Goal: Task Accomplishment & Management: Manage account settings

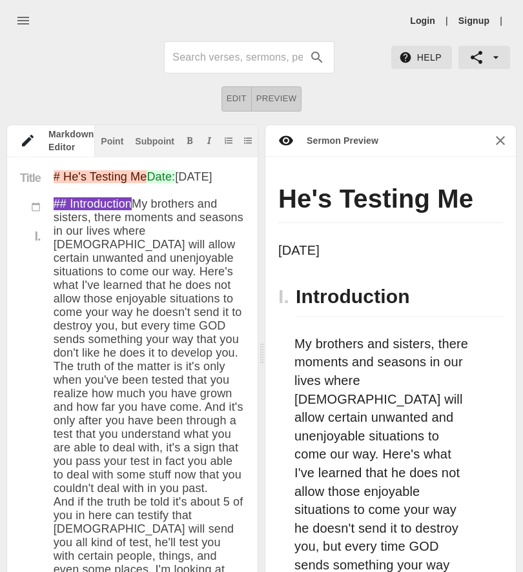
click at [424, 15] on link "Login" at bounding box center [422, 20] width 25 height 13
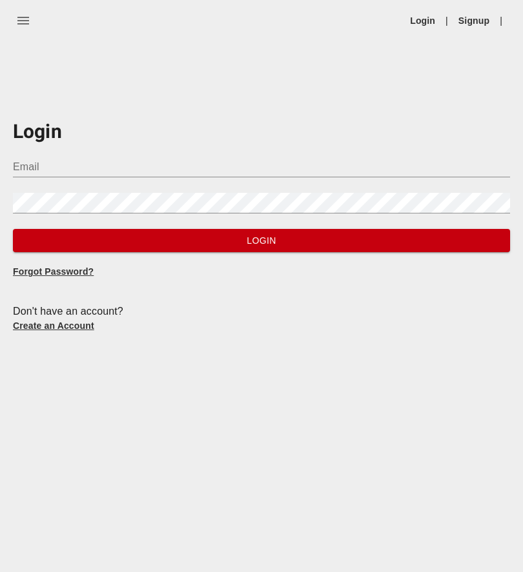
click at [389, 172] on input "Email" at bounding box center [261, 167] width 497 height 21
click at [399, 158] on input "Email" at bounding box center [261, 167] width 497 height 21
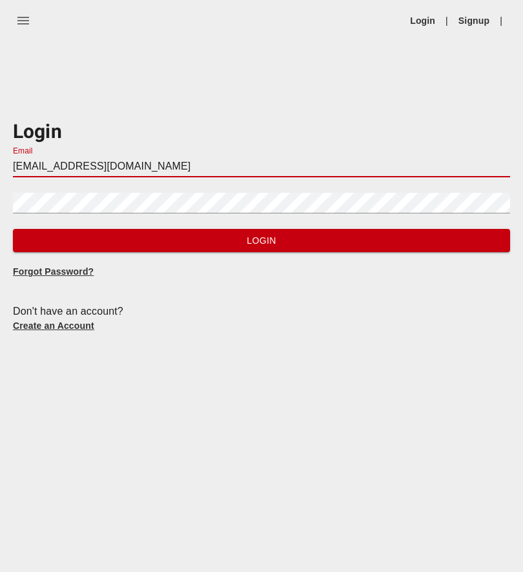
type input "[EMAIL_ADDRESS][DOMAIN_NAME]"
click at [290, 186] on div "Password" at bounding box center [261, 198] width 497 height 31
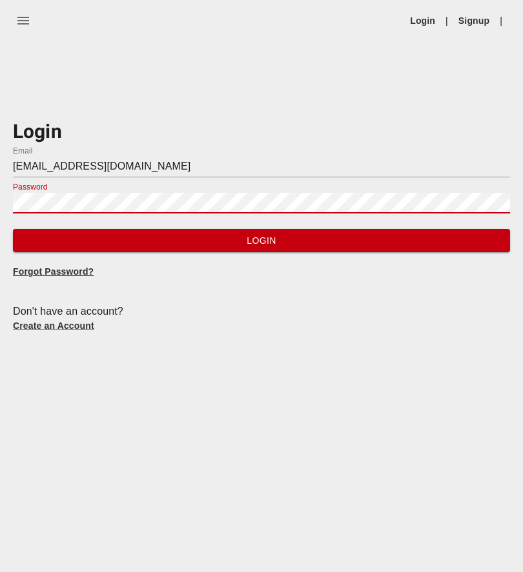
click at [446, 235] on span "Login" at bounding box center [261, 241] width 476 height 16
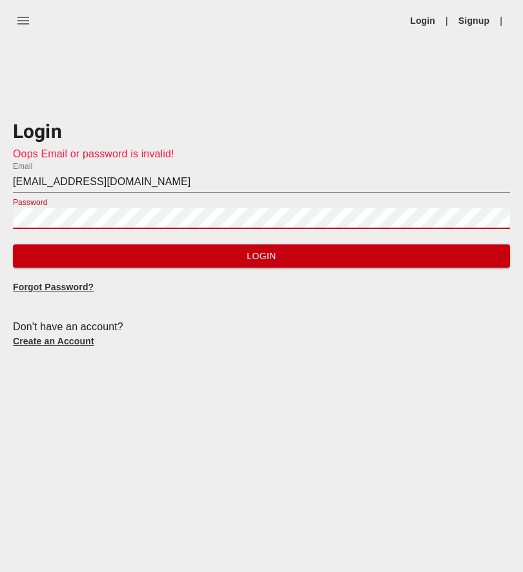
click at [459, 251] on span "Login" at bounding box center [261, 256] width 476 height 16
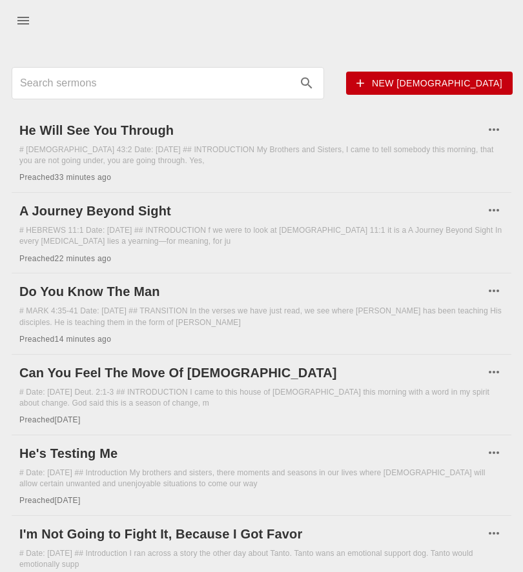
click at [138, 135] on h6 "He Will See You Through" at bounding box center [251, 130] width 464 height 21
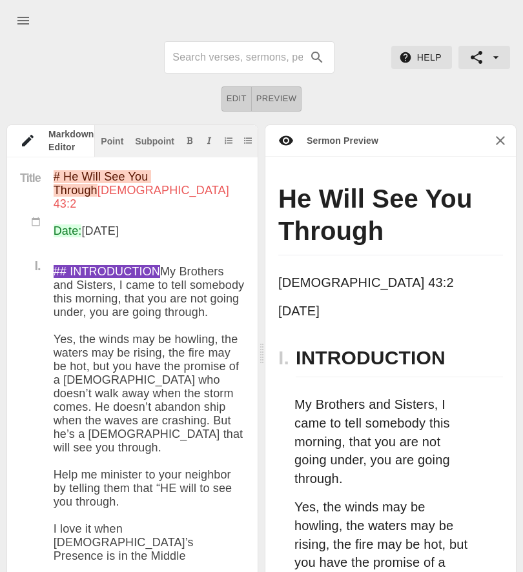
click at [295, 197] on h1 "He Will See You Through" at bounding box center [390, 219] width 224 height 73
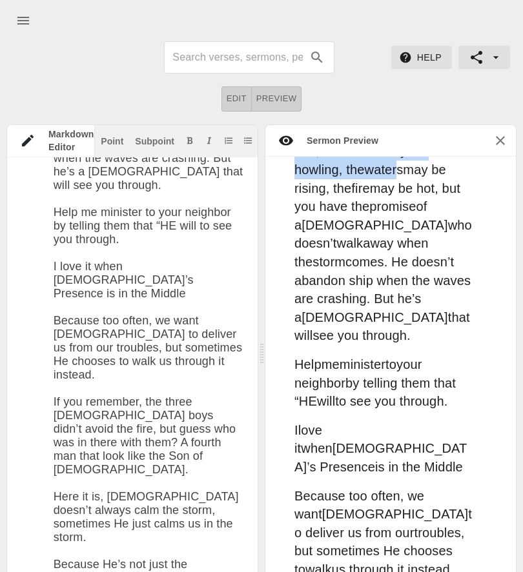
click at [246, 88] on button "Edit" at bounding box center [236, 98] width 30 height 25
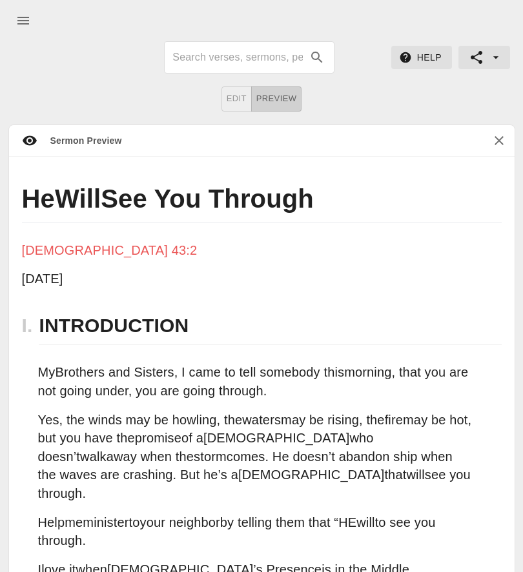
click at [25, 186] on h1 "He Will See You Through" at bounding box center [261, 203] width 479 height 41
click at [25, 185] on h1 "He Will See You Through" at bounding box center [261, 203] width 479 height 41
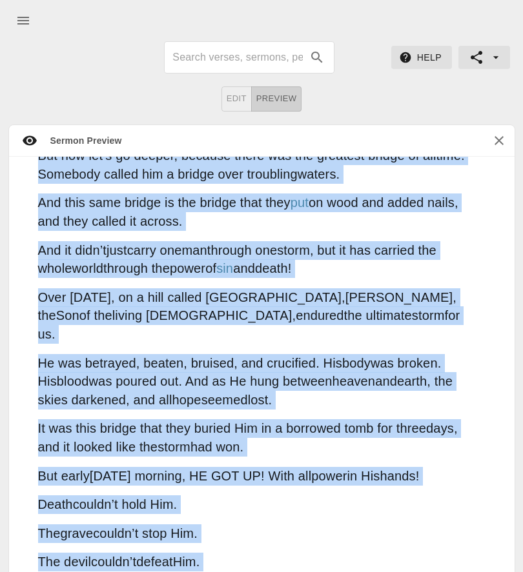
scroll to position [3060, 0]
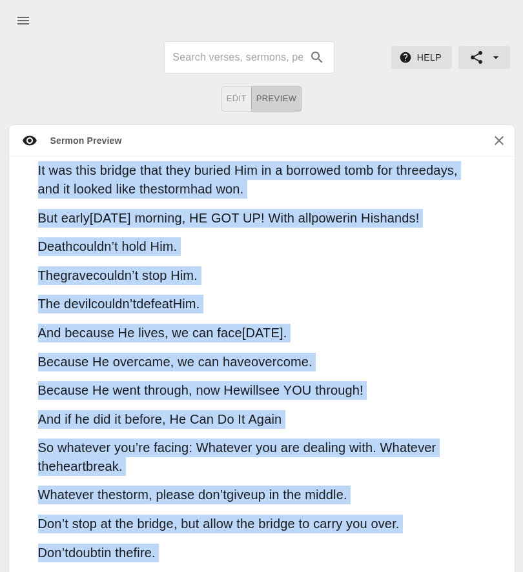
copy div "Lo Ipsu Dol Sit Ametcon ADIPIS 24:7 Eli 02se 8049 D. EIUSMODTEMPO In Utlabore e…"
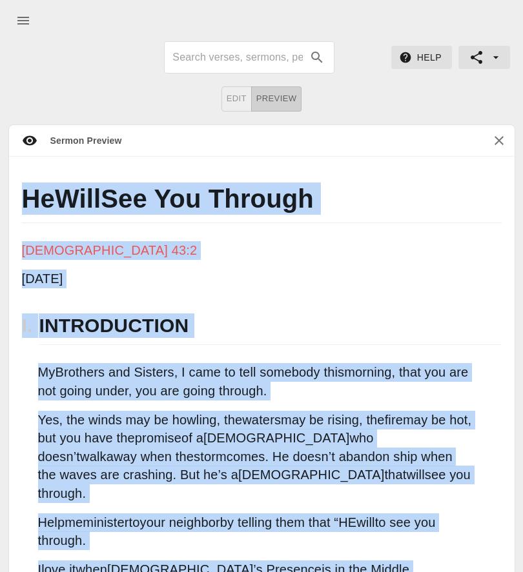
scroll to position [-6, 0]
click at [503, 137] on icon "button" at bounding box center [498, 140] width 15 height 15
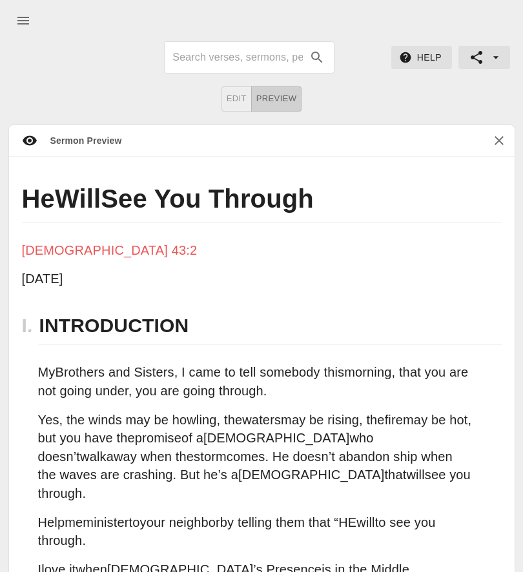
scroll to position [0, 0]
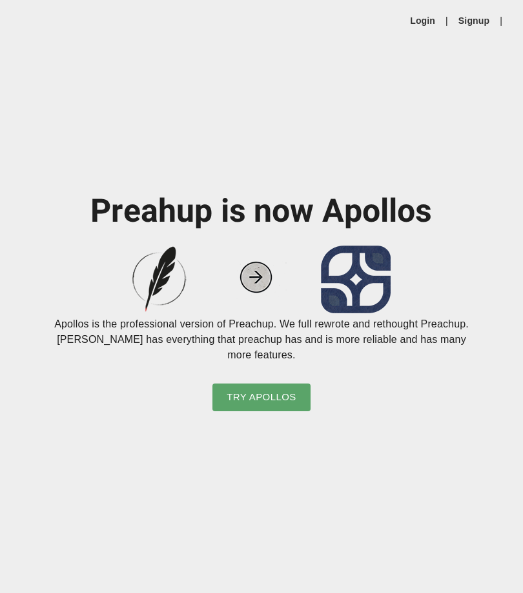
click at [414, 25] on link "Login" at bounding box center [422, 20] width 25 height 13
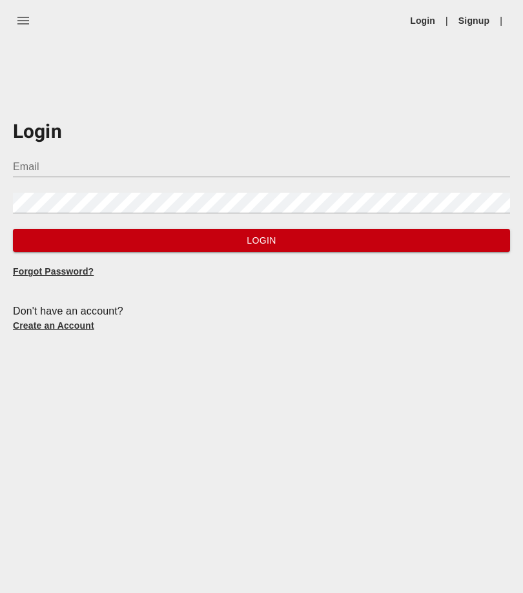
click at [34, 170] on input "Email" at bounding box center [261, 167] width 497 height 21
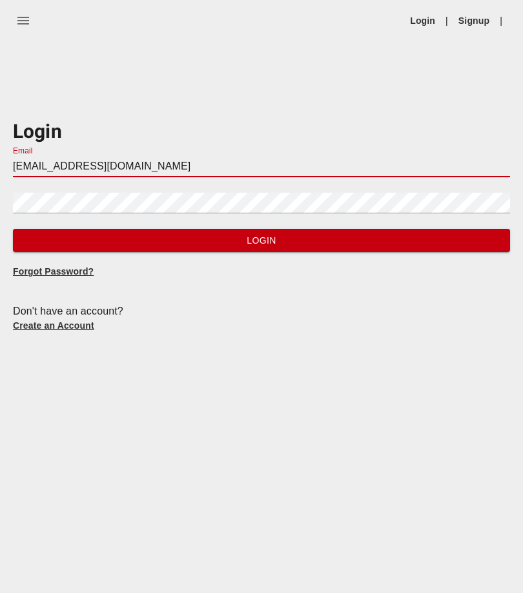
type input "[EMAIL_ADDRESS][DOMAIN_NAME]"
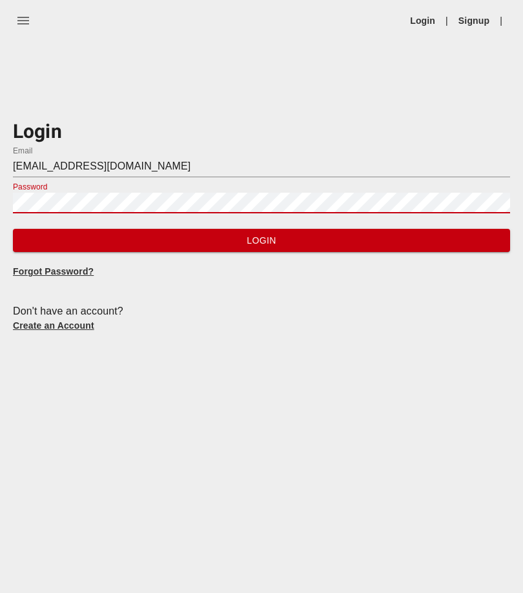
click at [82, 244] on span "Login" at bounding box center [261, 241] width 476 height 16
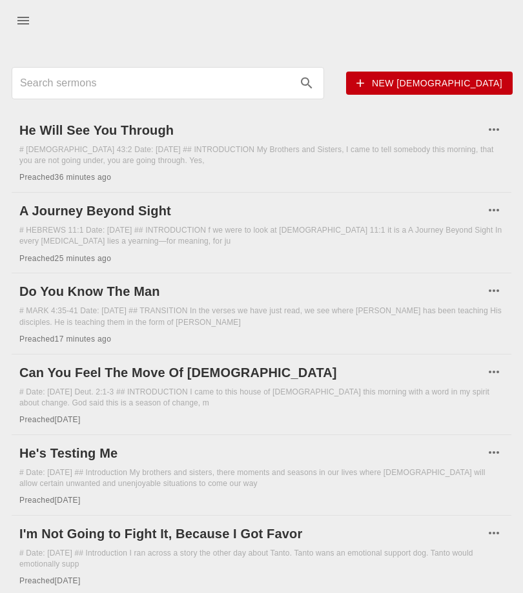
click at [115, 219] on h6 "A Journey Beyond Sight" at bounding box center [251, 211] width 464 height 21
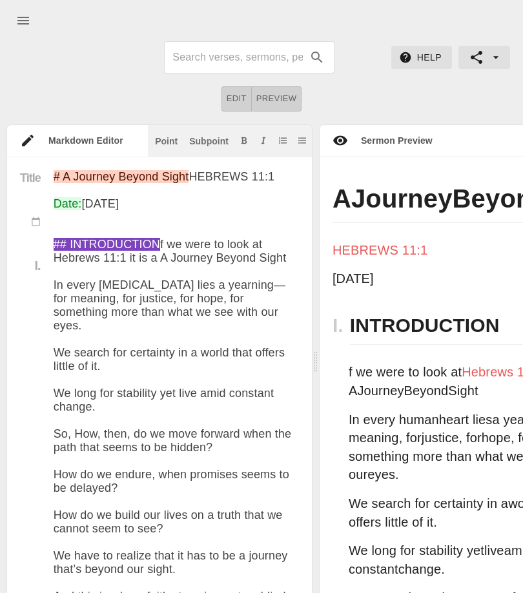
click at [279, 95] on span "Preview" at bounding box center [276, 99] width 41 height 15
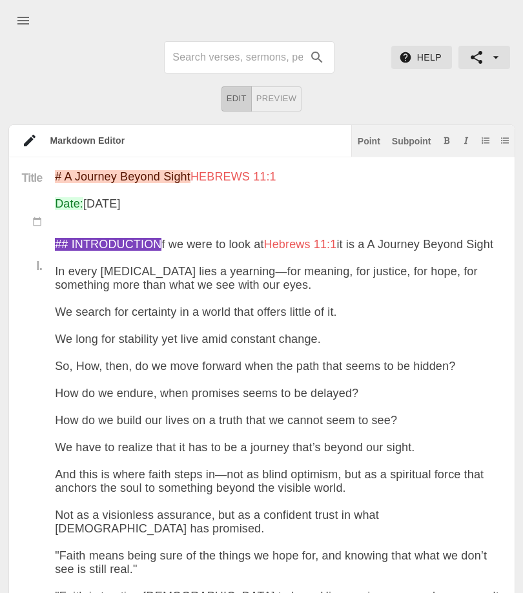
click at [243, 103] on span "Edit" at bounding box center [236, 99] width 20 height 15
click at [293, 99] on span "Preview" at bounding box center [276, 99] width 41 height 15
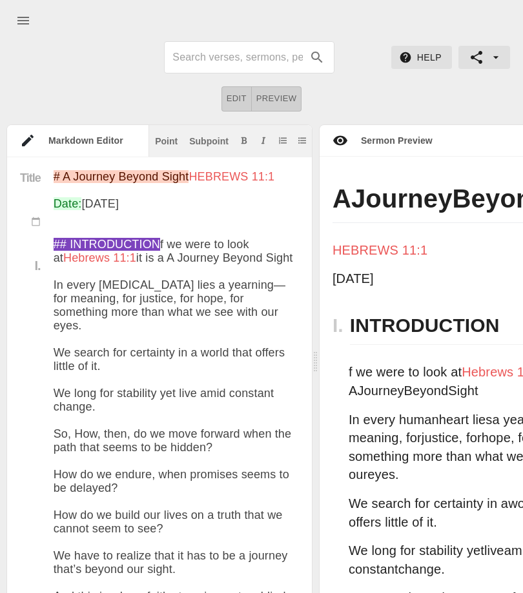
click at [244, 97] on span "Edit" at bounding box center [236, 99] width 20 height 15
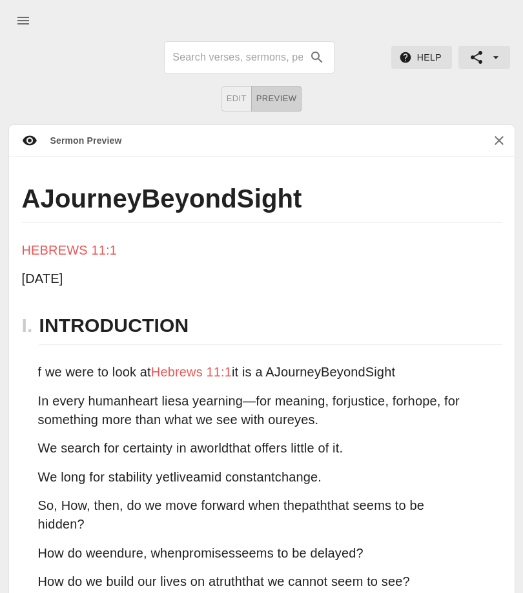
click at [29, 189] on h1 "A Journey Beyond Sight" at bounding box center [261, 203] width 479 height 41
click at [33, 197] on h1 "A Journey Beyond Sight" at bounding box center [261, 203] width 479 height 41
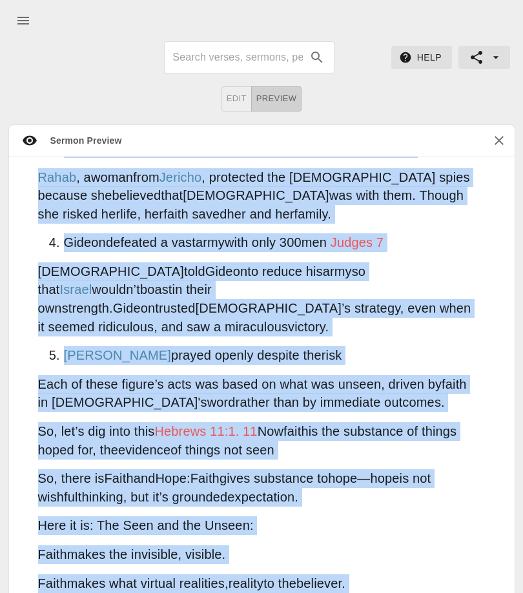
scroll to position [2153, 0]
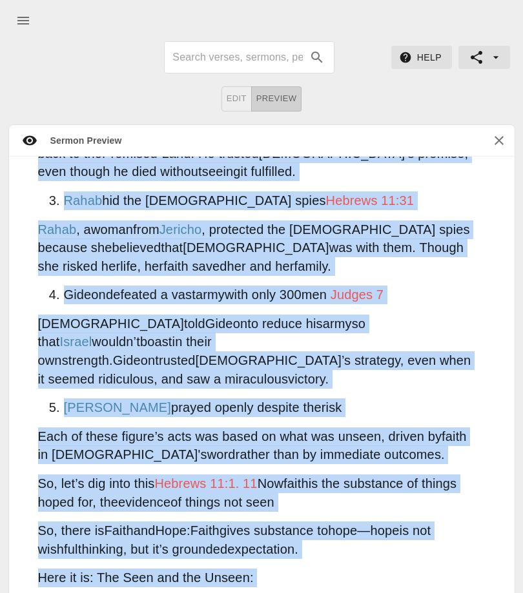
click at [488, 141] on button "button" at bounding box center [498, 140] width 31 height 31
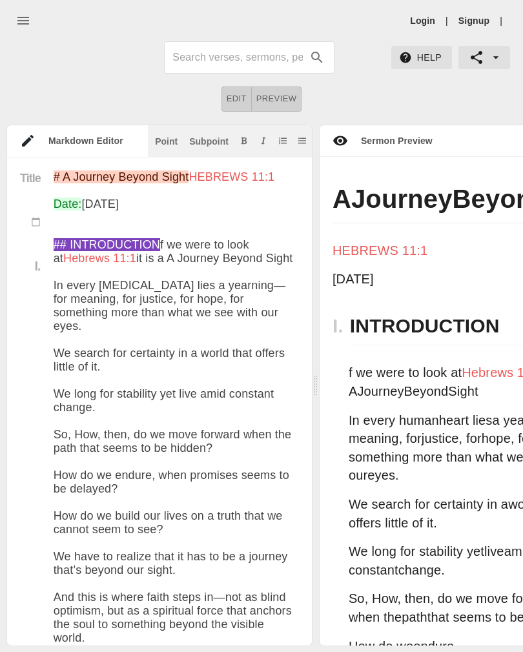
click at [422, 21] on link "Login" at bounding box center [422, 20] width 25 height 13
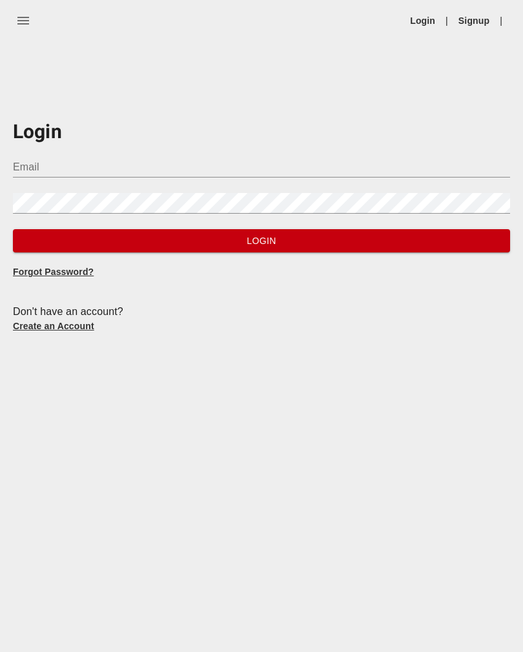
click at [367, 175] on input "Email" at bounding box center [261, 167] width 497 height 21
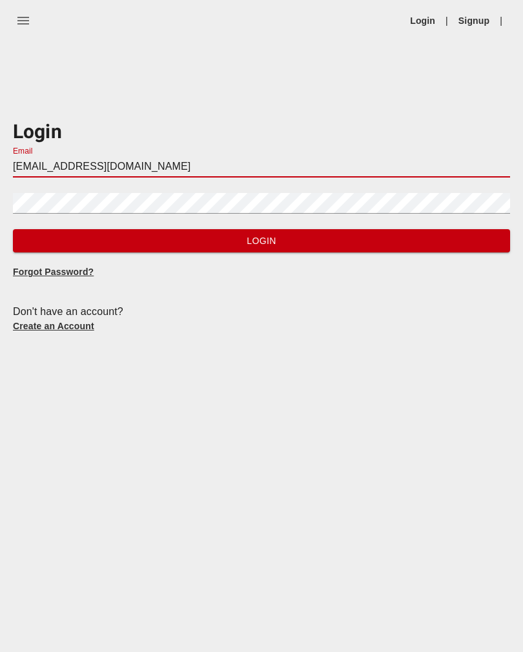
type input "[EMAIL_ADDRESS][DOMAIN_NAME]"
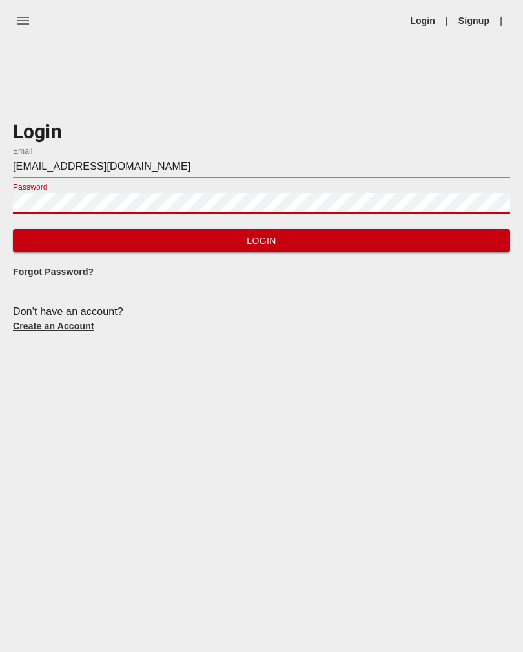
click at [473, 229] on button "Login" at bounding box center [261, 241] width 497 height 24
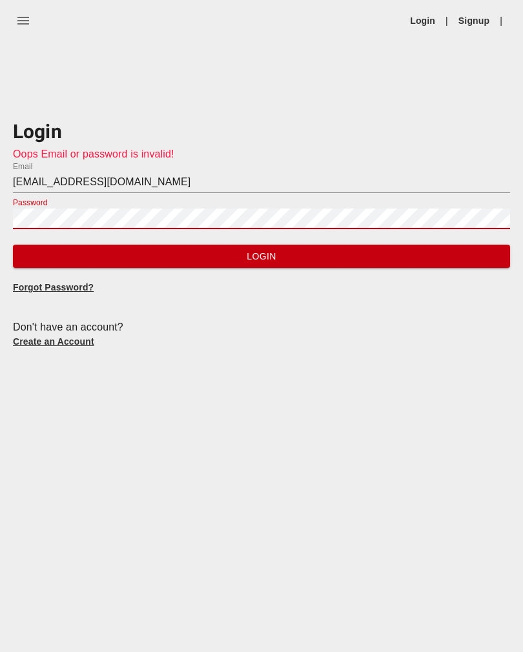
click at [450, 253] on span "Login" at bounding box center [261, 256] width 476 height 16
click at [441, 266] on button "Login" at bounding box center [261, 256] width 497 height 24
click at [353, 259] on span "Login" at bounding box center [261, 256] width 476 height 16
click at [446, 266] on button "Login" at bounding box center [261, 256] width 497 height 24
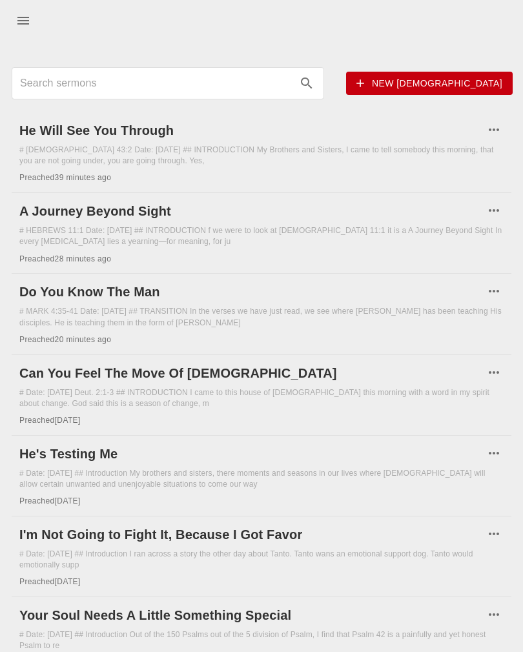
click at [30, 290] on h6 "Do You Know The Man" at bounding box center [251, 291] width 464 height 21
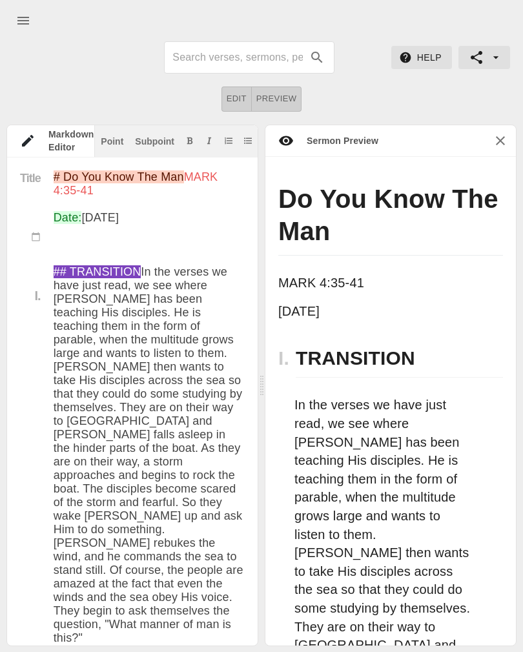
click at [281, 90] on button "Preview" at bounding box center [277, 98] width 50 height 25
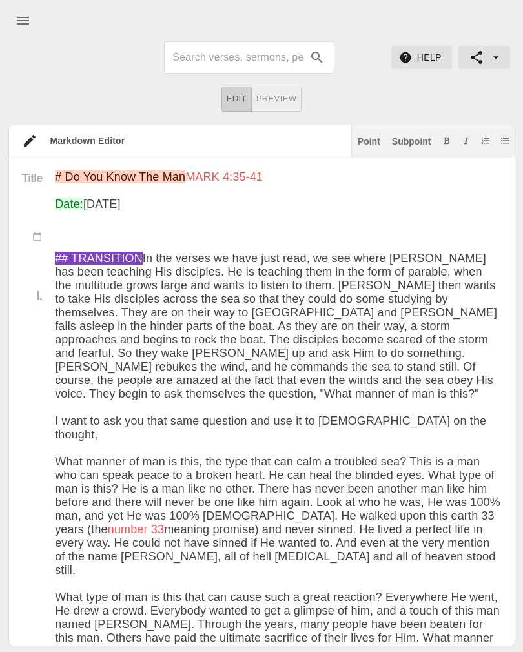
click at [229, 101] on span "Edit" at bounding box center [236, 99] width 20 height 15
click at [237, 101] on span "Edit" at bounding box center [236, 99] width 20 height 15
click at [293, 94] on span "Preview" at bounding box center [276, 99] width 41 height 15
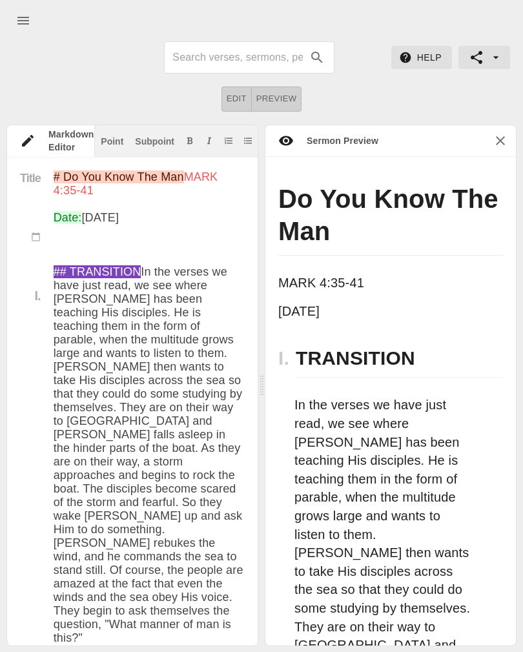
click at [244, 98] on span "Edit" at bounding box center [236, 99] width 20 height 15
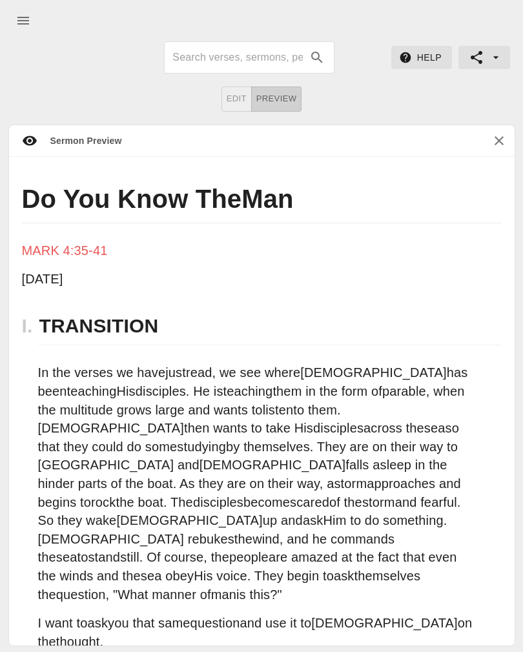
click at [30, 199] on h1 "Do You Know The Man" at bounding box center [261, 203] width 479 height 41
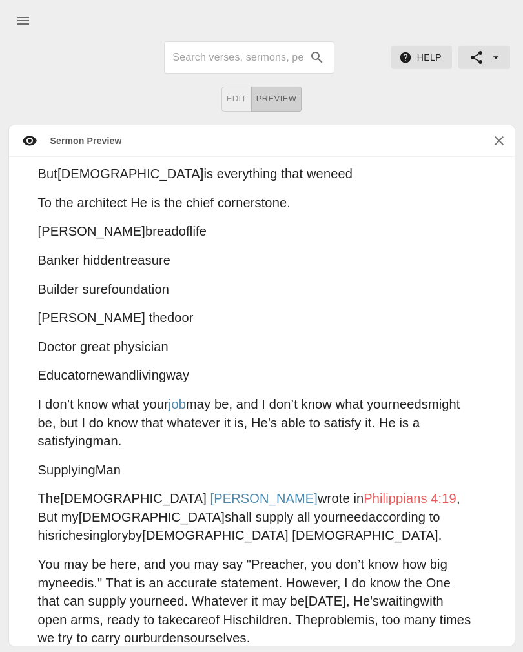
scroll to position [3854, 0]
click at [347, 476] on div "Do You Know The Man MARK 4:35-41 Aug 10th 2025 I. TRANSITION In the verses we h…" at bounding box center [261, 401] width 505 height 488
click at [359, 474] on div "Do You Know The Man MARK 4:35-41 Aug 10th 2025 I. TRANSITION In the verses we h…" at bounding box center [261, 401] width 505 height 488
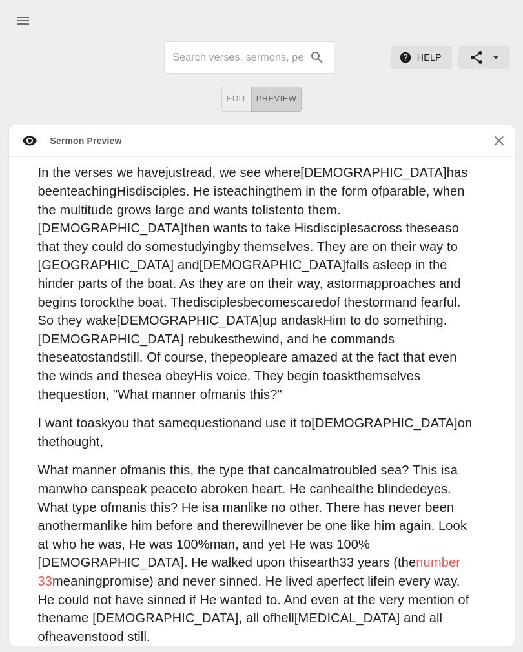
scroll to position [0, 0]
